Goal: Task Accomplishment & Management: Manage account settings

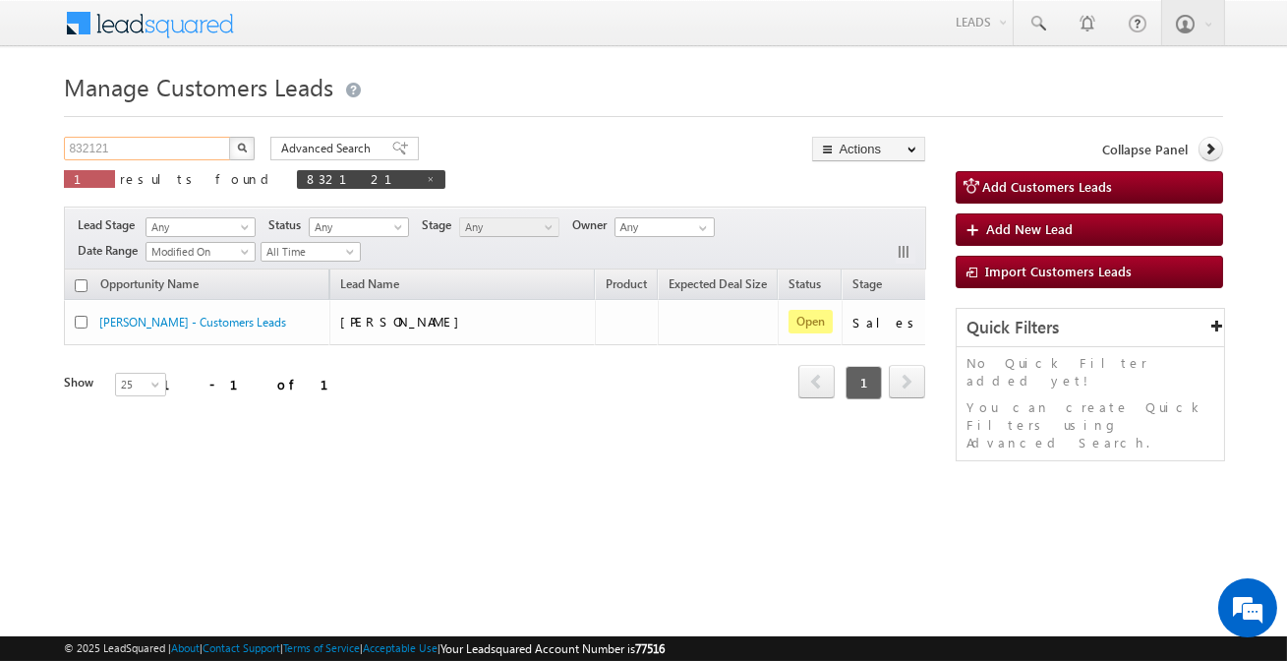
click at [206, 152] on input "832121" at bounding box center [148, 149] width 168 height 24
type input "Search Customers Leads"
paste input "924899"
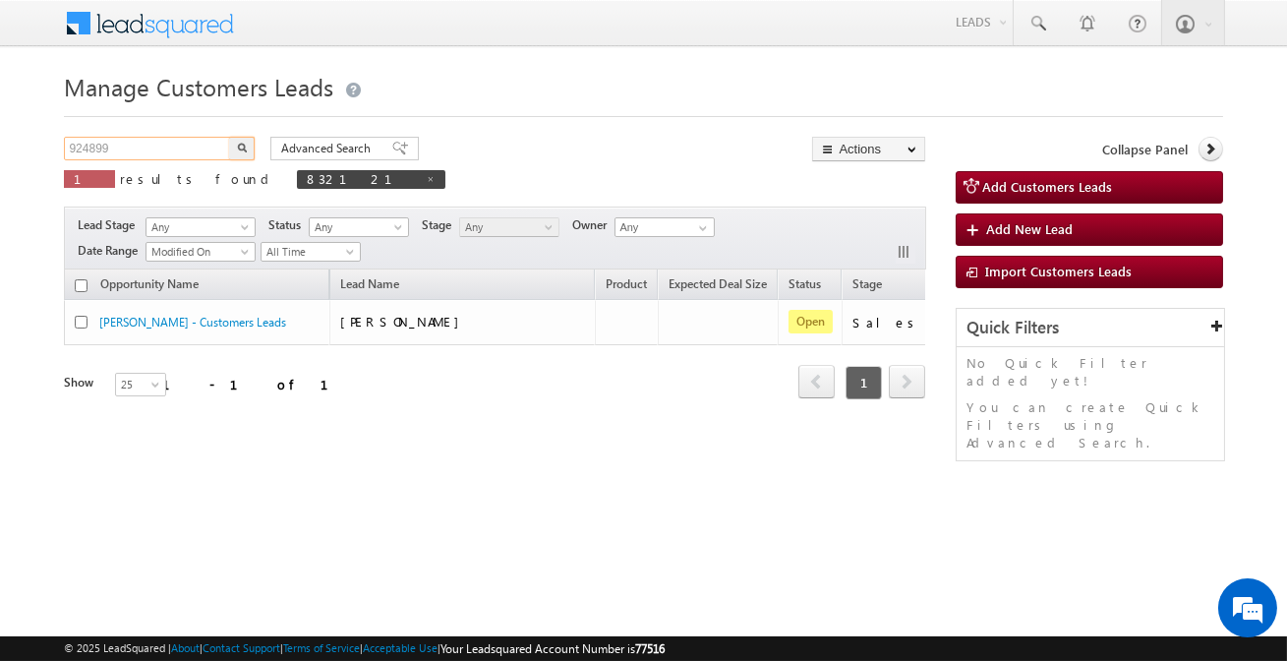
type input "924899"
click at [229, 137] on button "button" at bounding box center [242, 149] width 26 height 24
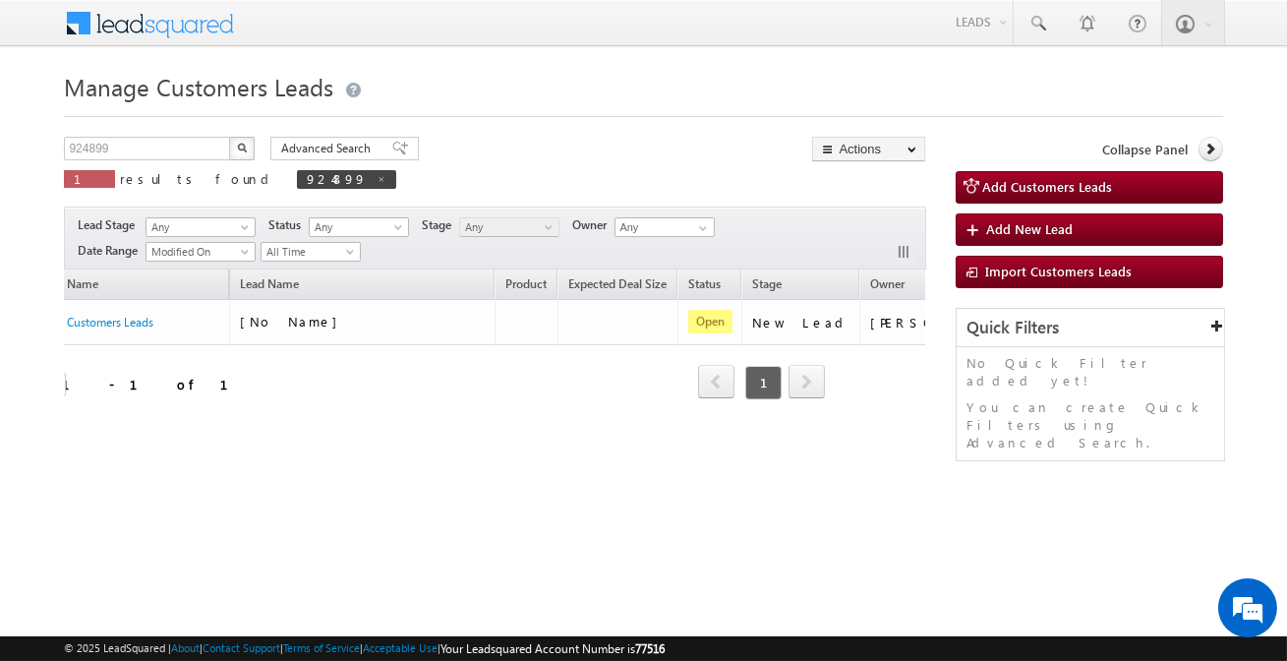
scroll to position [0, 164]
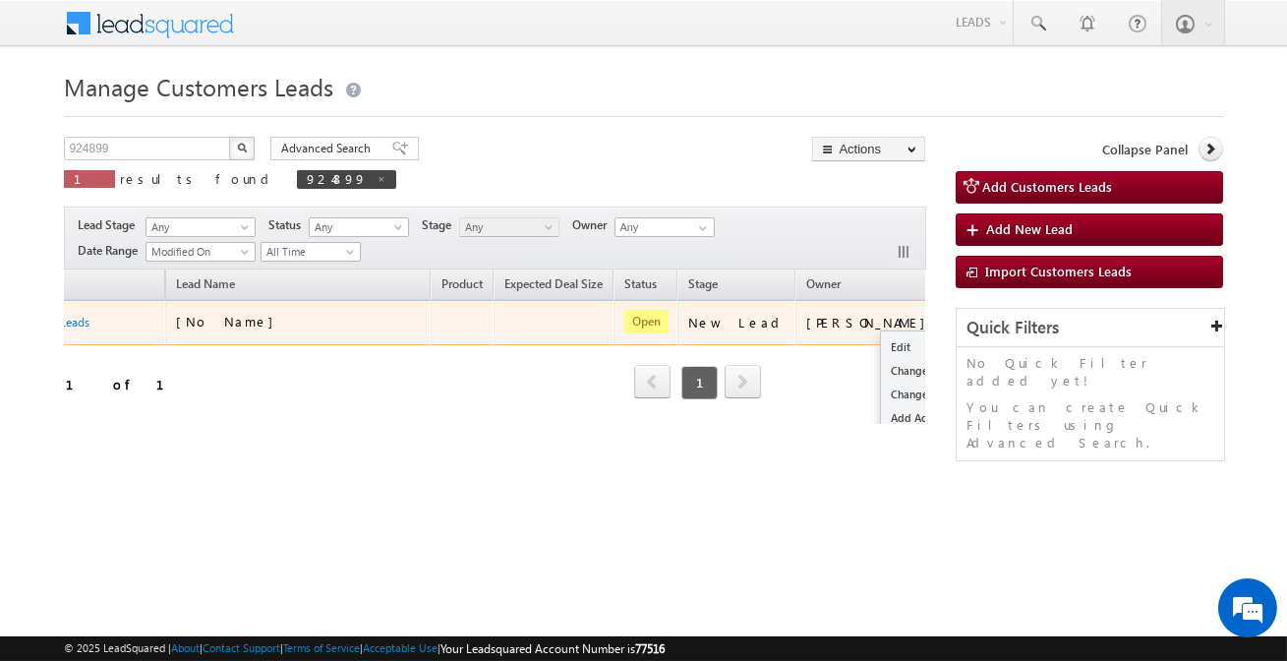
drag, startPoint x: 828, startPoint y: 337, endPoint x: 862, endPoint y: 330, distance: 35.1
click at [845, 335] on tr "[No Name] - Customers Leads [No Name] Open New Lead [PERSON_NAME] Edit Change O…" at bounding box center [462, 322] width 1125 height 45
click at [881, 339] on link "Edit" at bounding box center [930, 347] width 98 height 24
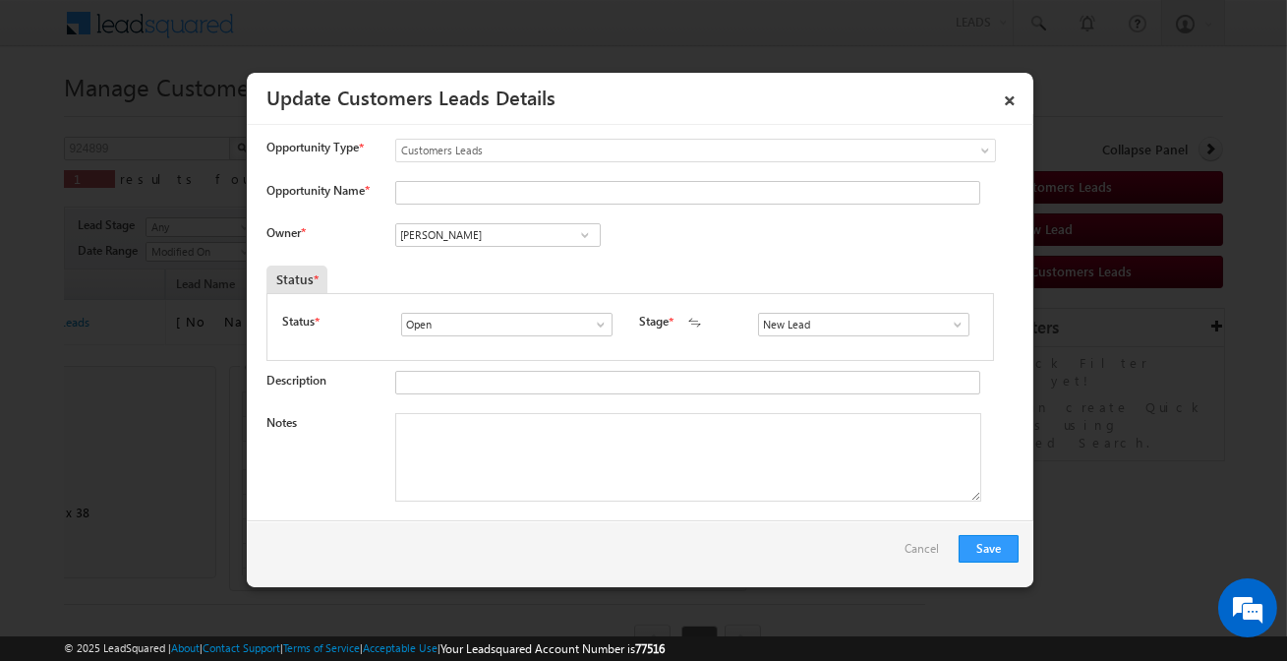
click at [564, 208] on div "Opportunity Name *" at bounding box center [643, 197] width 752 height 32
drag, startPoint x: 563, startPoint y: 208, endPoint x: 561, endPoint y: 196, distance: 12.0
click at [562, 202] on div "Opportunity Name *" at bounding box center [643, 197] width 752 height 32
click at [561, 196] on input "Opportunity Name *" at bounding box center [687, 193] width 585 height 24
type input "[PERSON_NAME]"
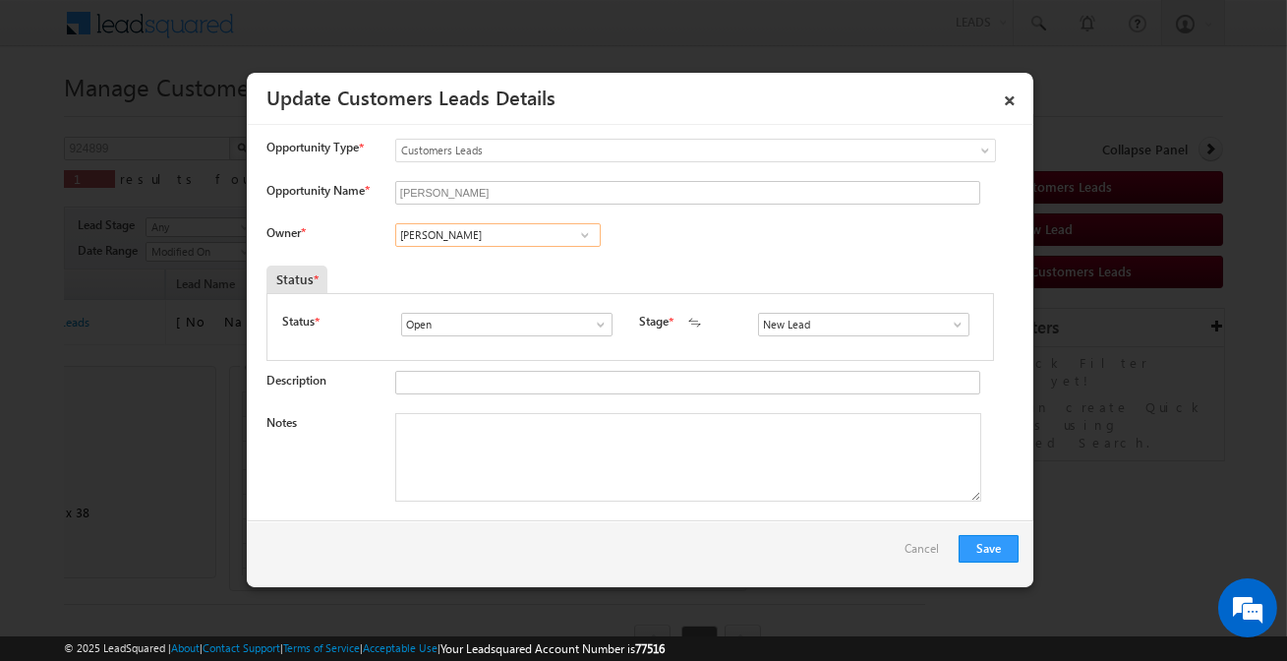
click at [557, 233] on input "[PERSON_NAME]" at bounding box center [498, 235] width 206 height 24
type input "j"
click at [538, 274] on span "[EMAIL_ADDRESS][DOMAIN_NAME]" at bounding box center [491, 273] width 177 height 15
type input "[PERSON_NAME]"
click at [834, 315] on input "New Lead" at bounding box center [863, 325] width 211 height 24
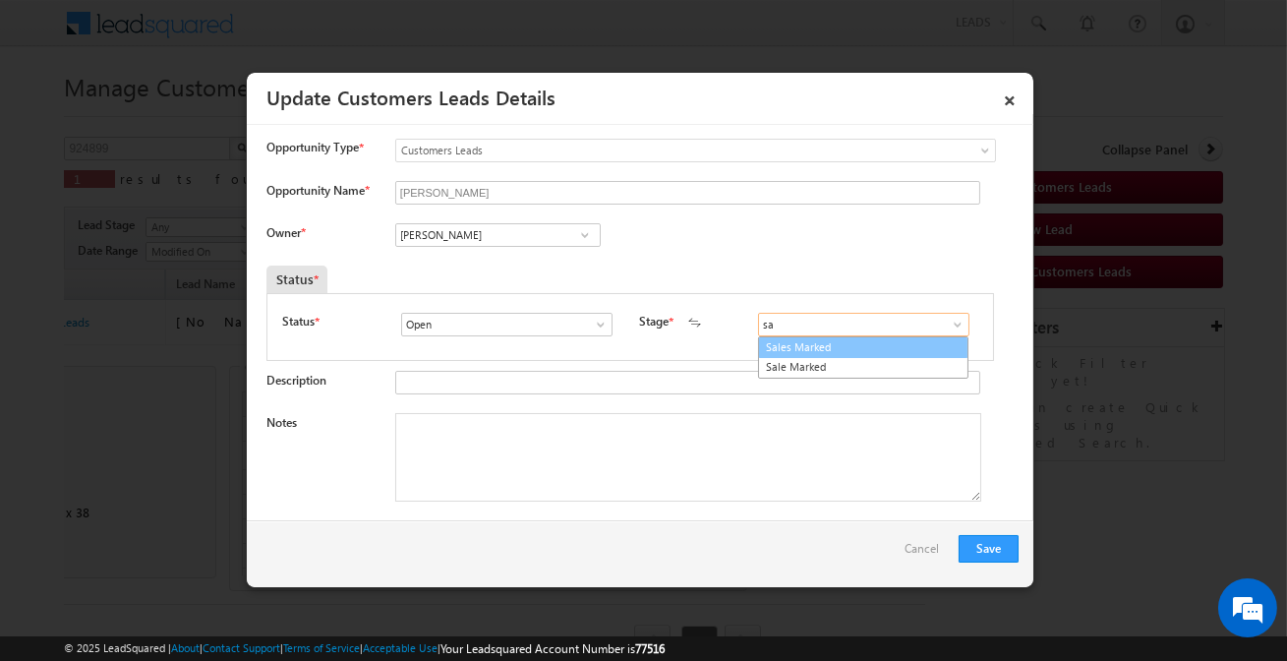
click at [799, 352] on link "Sales Marked" at bounding box center [863, 347] width 210 height 23
type input "Sales Marked"
click at [518, 456] on textarea "Notes" at bounding box center [688, 457] width 586 height 89
paste textarea "[PERSON_NAME] / Construction / 10 lakh / Customer is housewife and his husband …"
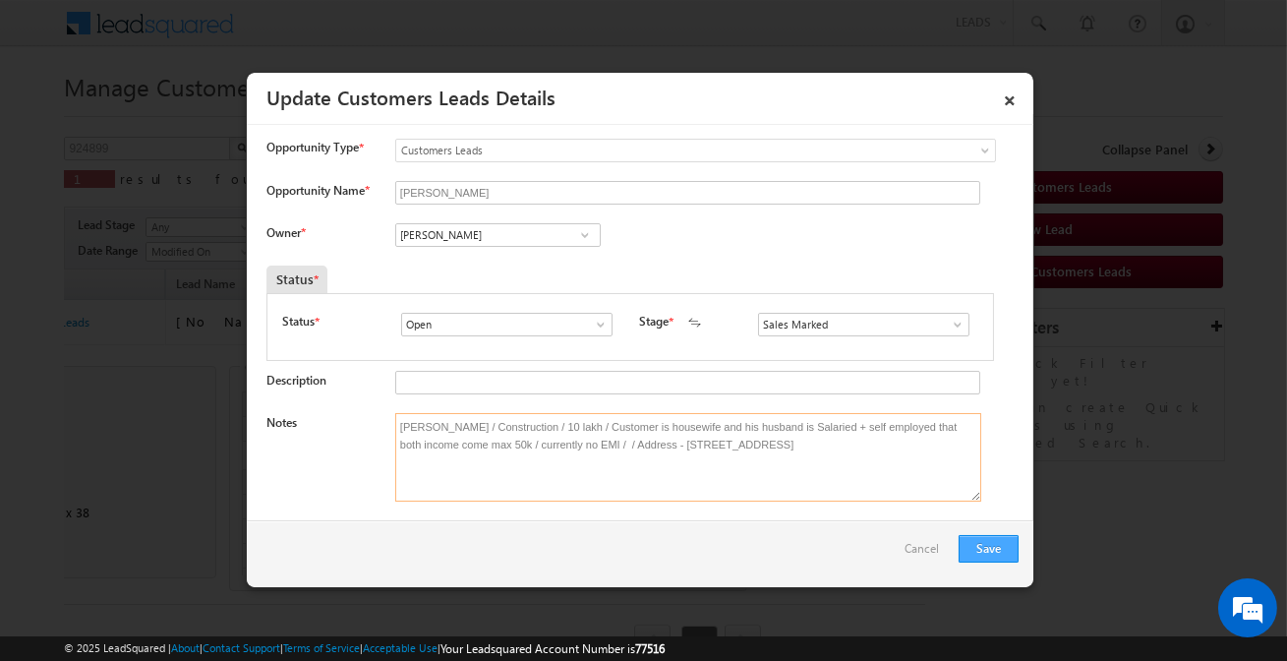
type textarea "[PERSON_NAME] / Construction / 10 lakh / Customer is housewife and his husband …"
click at [1001, 551] on button "Save" at bounding box center [989, 549] width 60 height 28
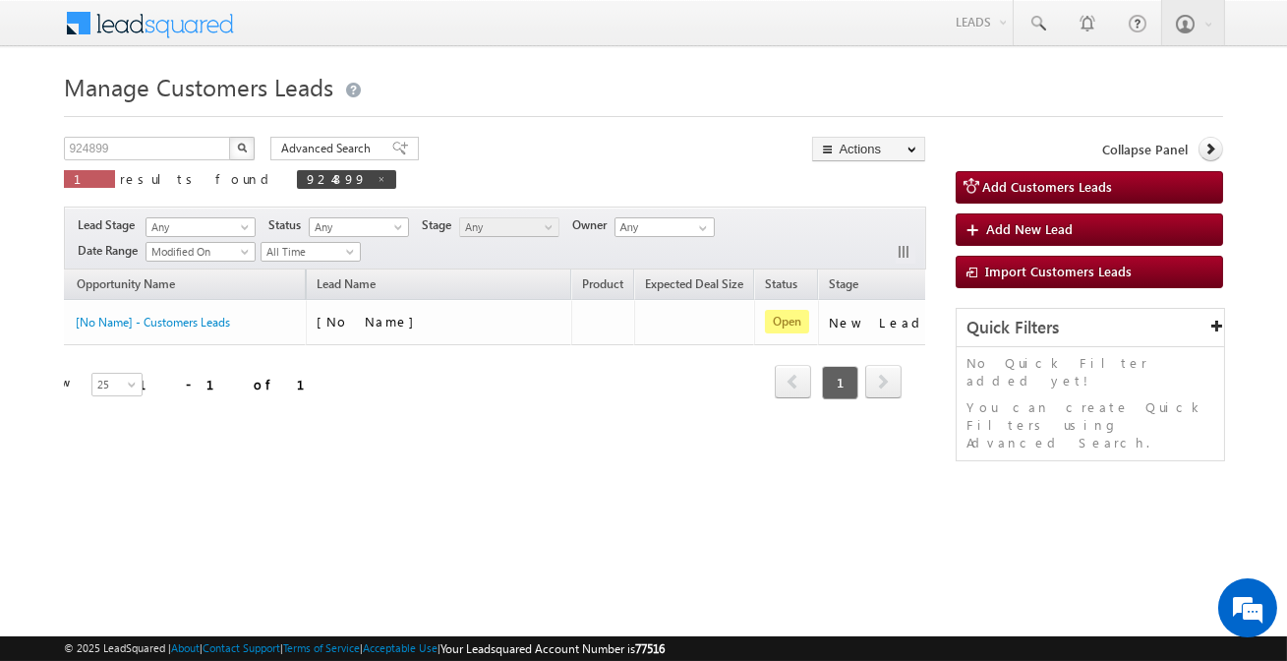
scroll to position [0, 0]
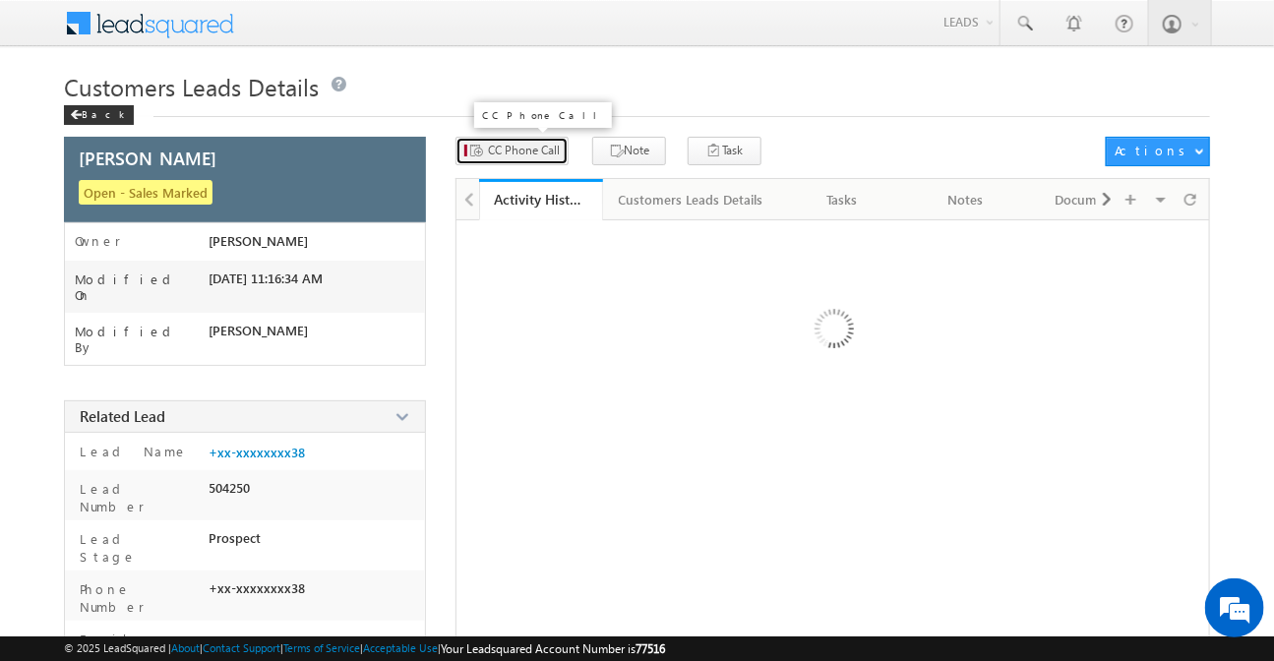
click at [532, 165] on button "CC Phone Call" at bounding box center [511, 151] width 113 height 29
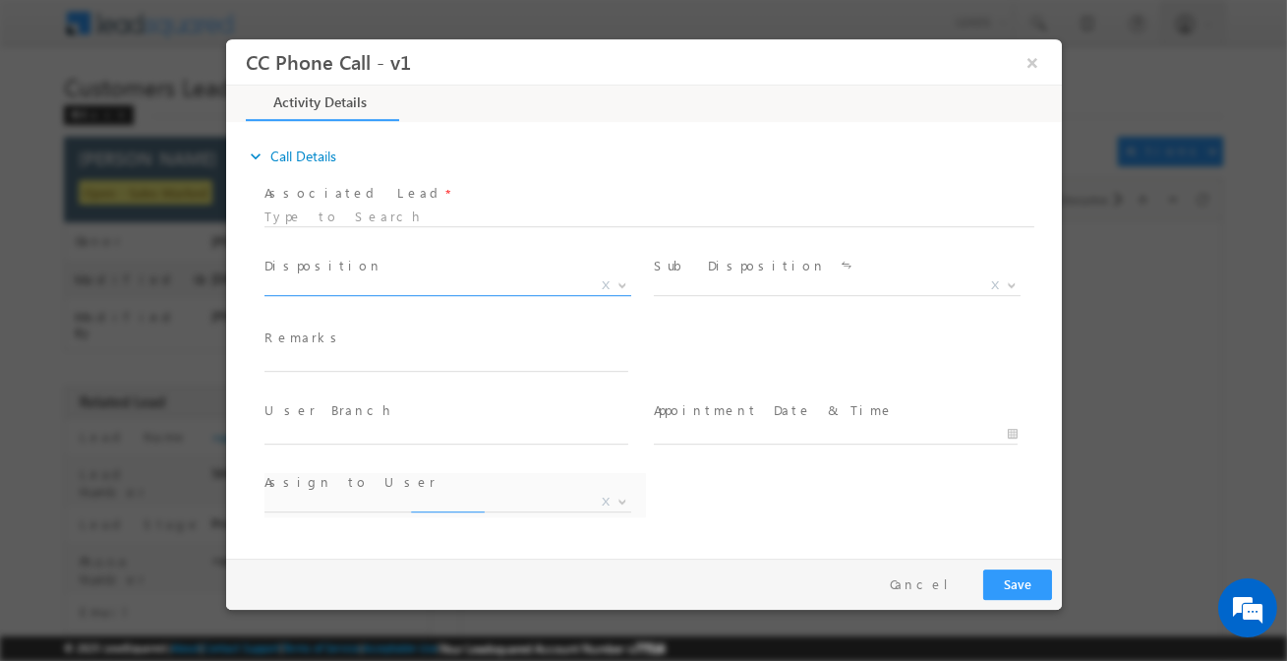
click at [391, 288] on span "X" at bounding box center [447, 286] width 367 height 20
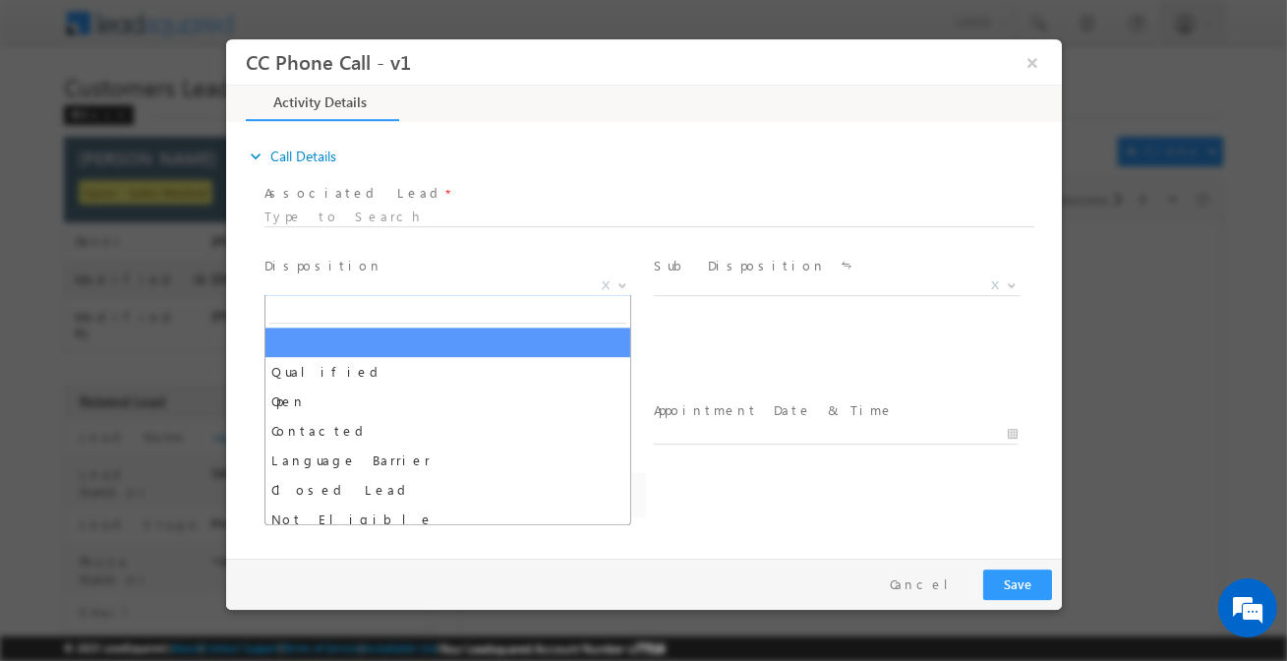
select select "[PERSON_NAME][EMAIL_ADDRESS][DOMAIN_NAME]"
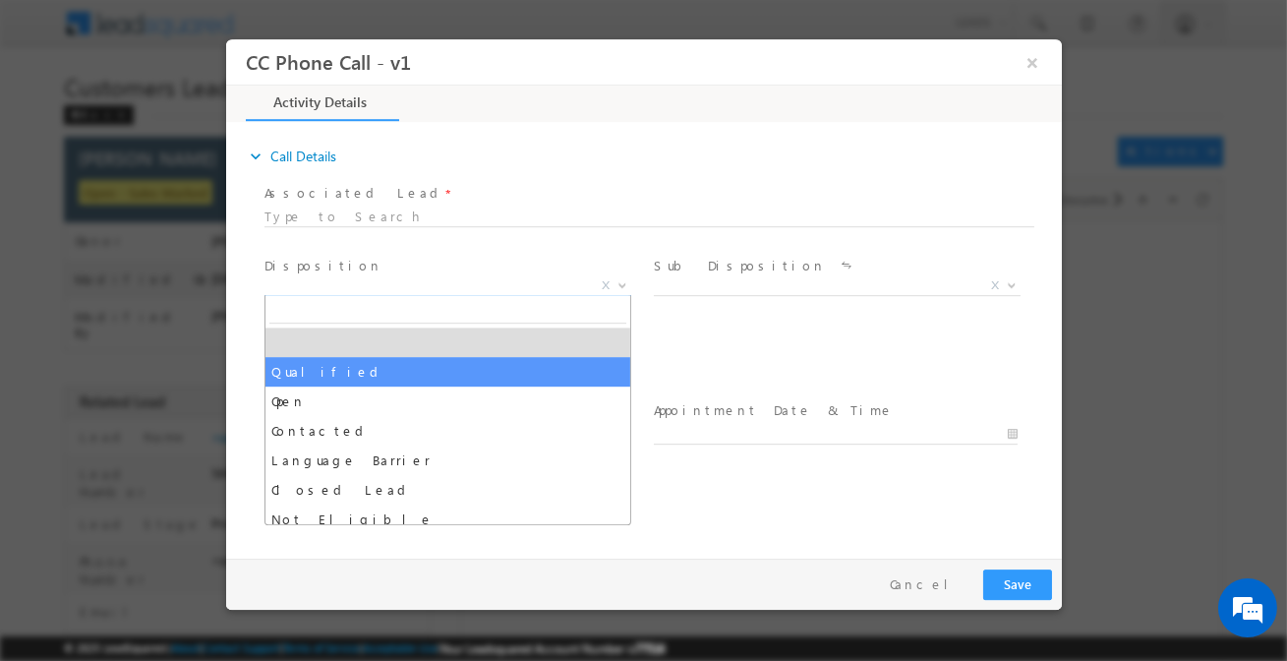
drag, startPoint x: 395, startPoint y: 343, endPoint x: 395, endPoint y: 363, distance: 19.7
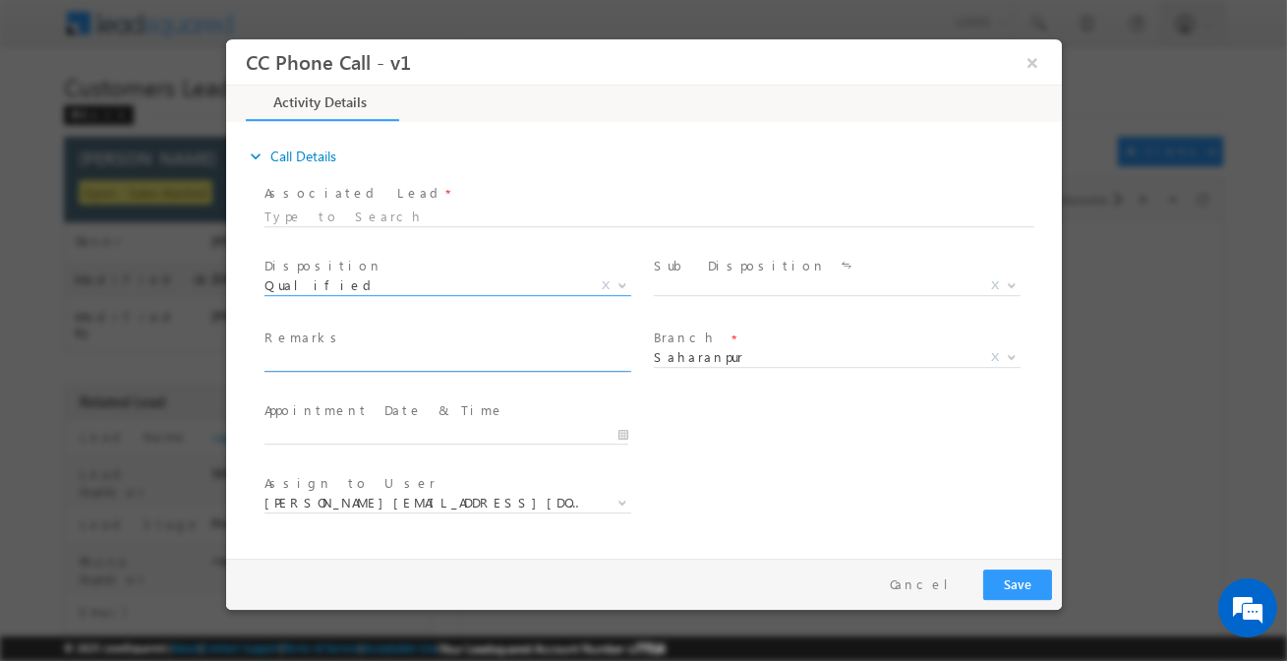
click at [395, 363] on input "text" at bounding box center [446, 362] width 364 height 20
select select "Qualified"
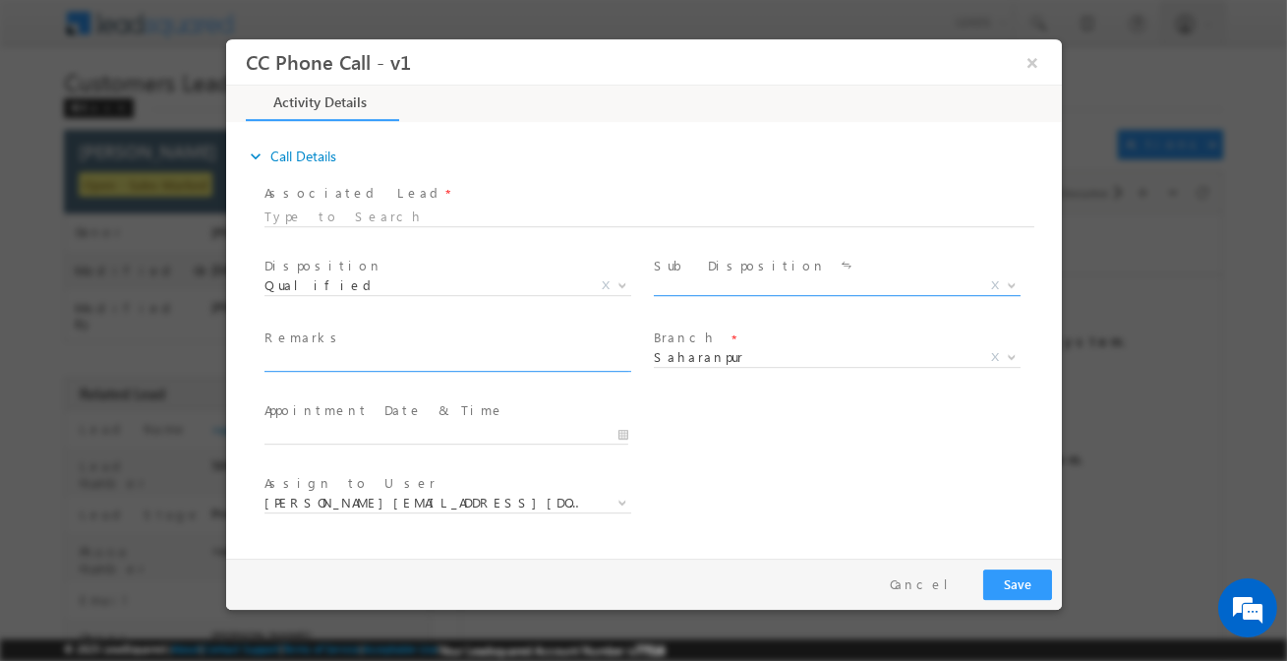
click at [790, 277] on span "X" at bounding box center [836, 286] width 367 height 20
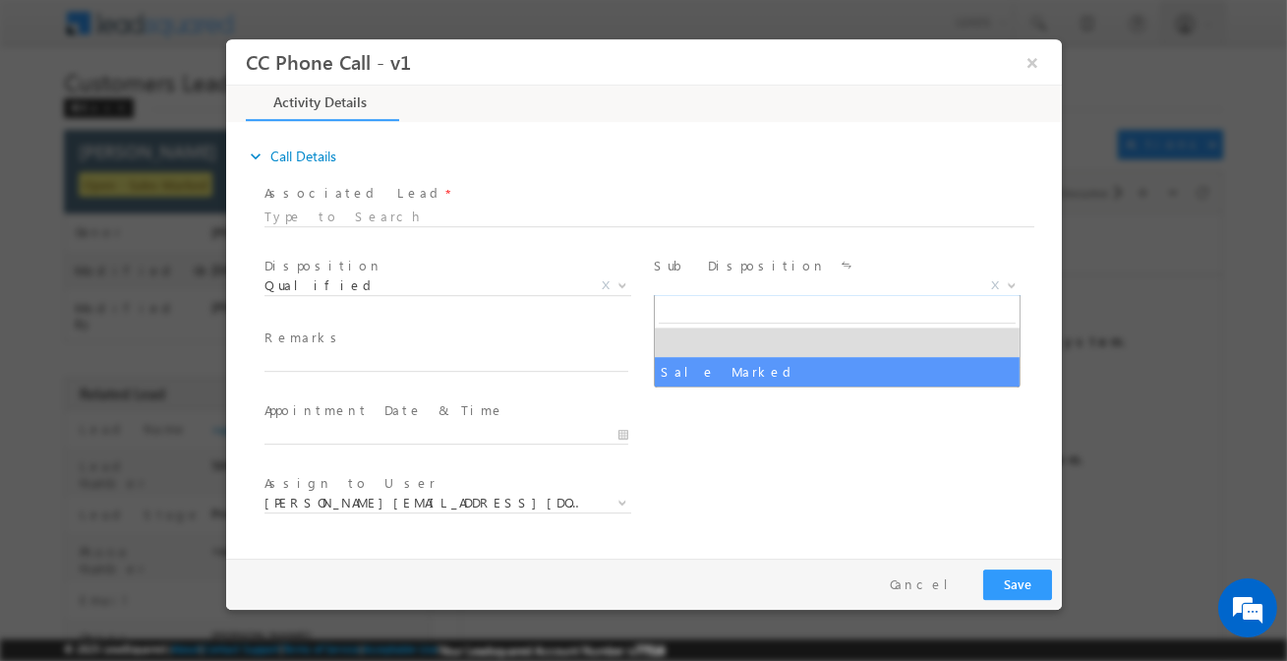
select select "Sale Marked"
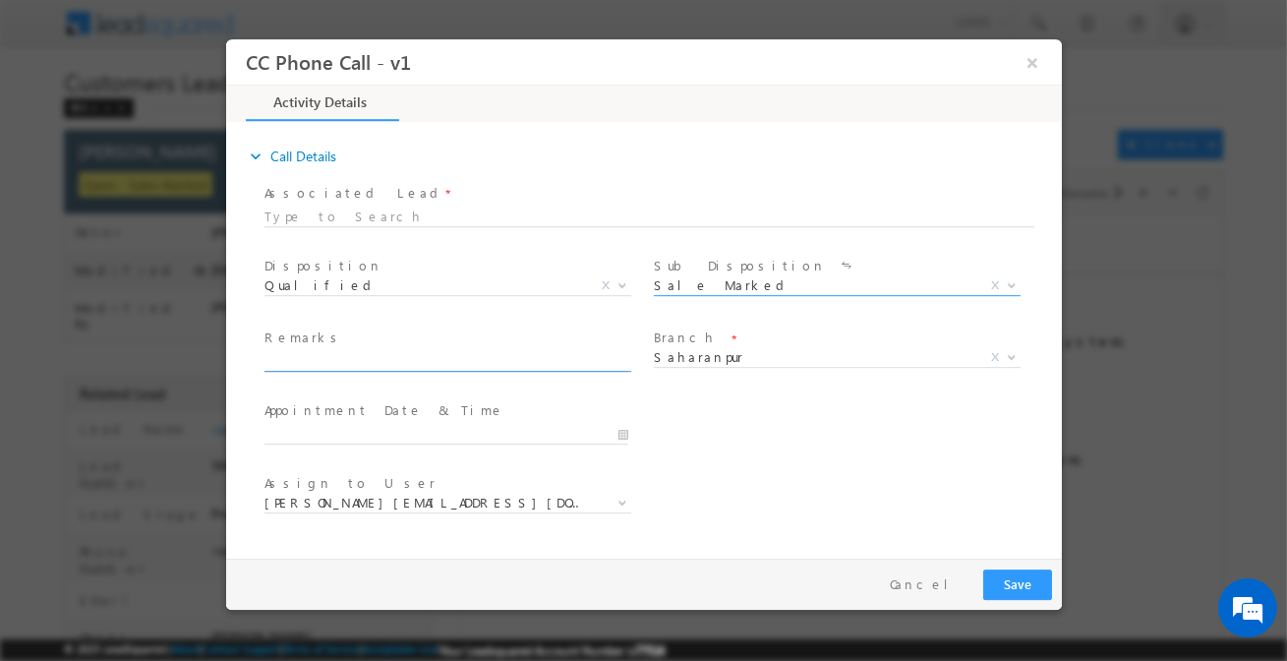
paste input "Uzma umar / Construction / 10 lakh / Customer is housewife and his husband is S…"
click at [520, 364] on input "text" at bounding box center [446, 362] width 364 height 20
type input "Uzma umar / Construction / 10 lakh / Customer is housewife and his husband is S…"
click at [1025, 567] on div "Pay & Save Save Cancel" at bounding box center [648, 584] width 846 height 51
click at [1031, 580] on button "Save" at bounding box center [1016, 584] width 69 height 30
